Goal: Find specific page/section: Find specific page/section

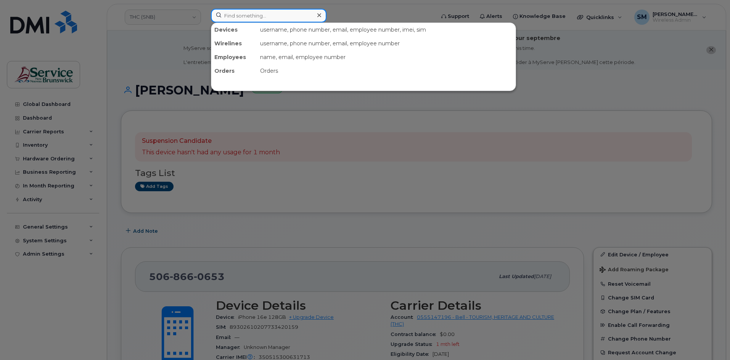
click at [236, 14] on input at bounding box center [268, 16] width 115 height 14
paste input "[PHONE_NUMBER]"
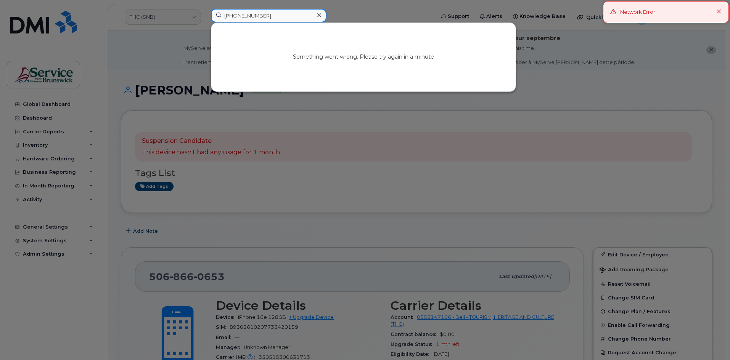
type input "[PHONE_NUMBER]"
click at [722, 11] on div "Network Error" at bounding box center [666, 12] width 126 height 22
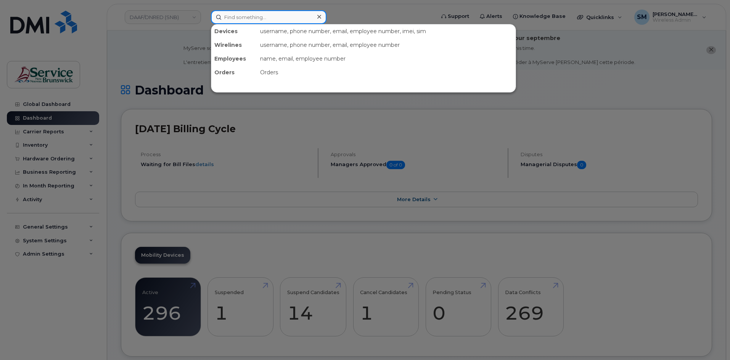
click at [268, 17] on input at bounding box center [268, 17] width 115 height 14
paste input "[PHONE_NUMBER]"
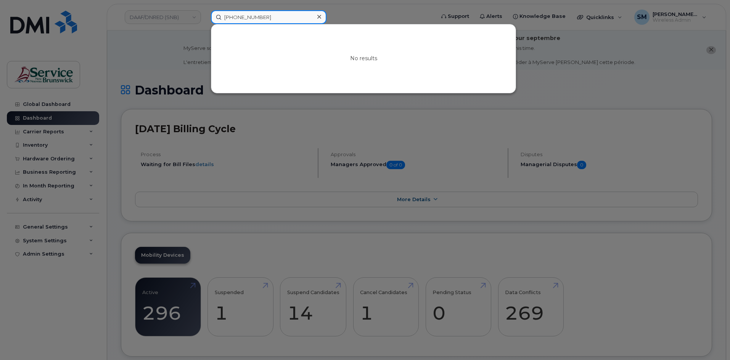
type input "[PHONE_NUMBER]"
